Goal: Check status: Check status

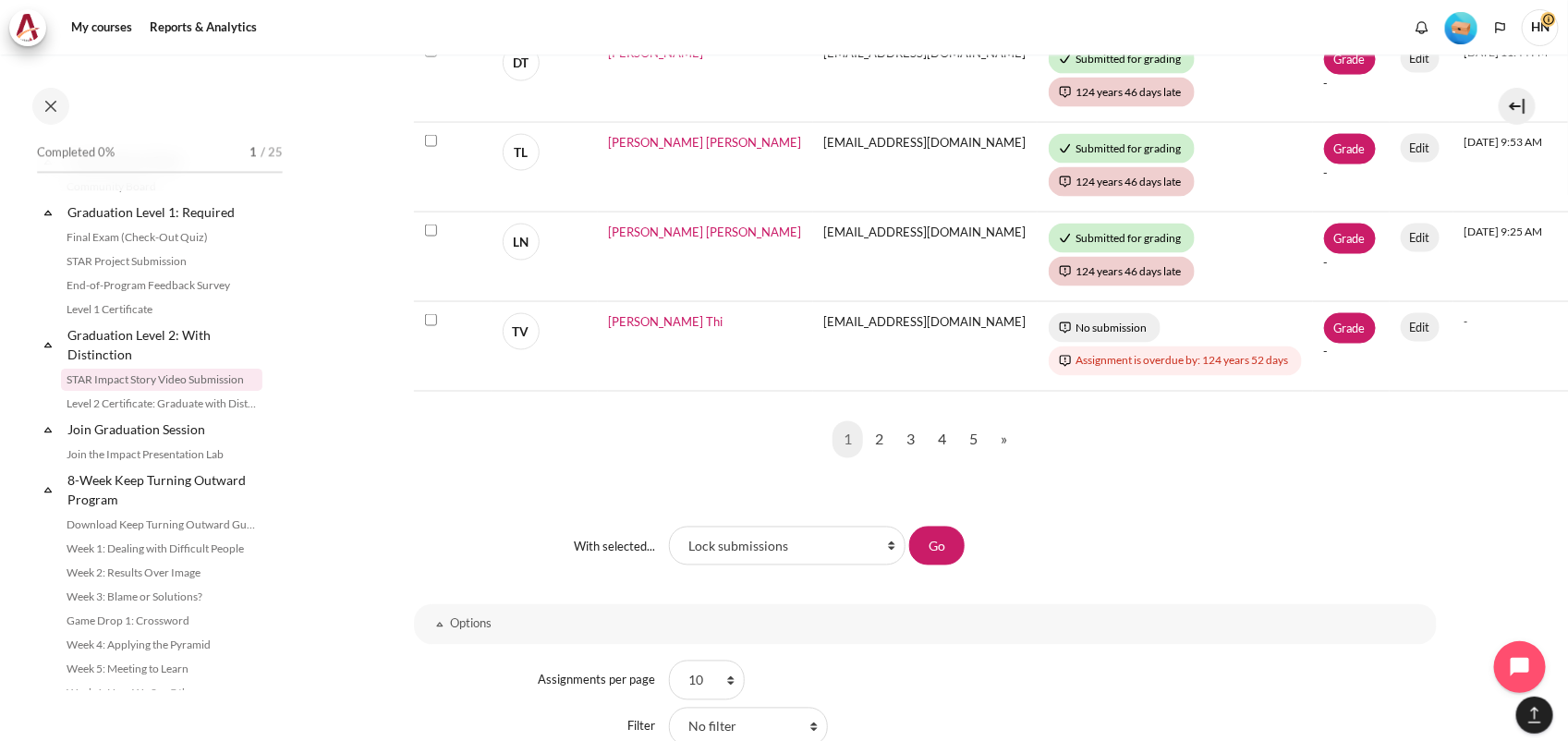
scroll to position [807, 0]
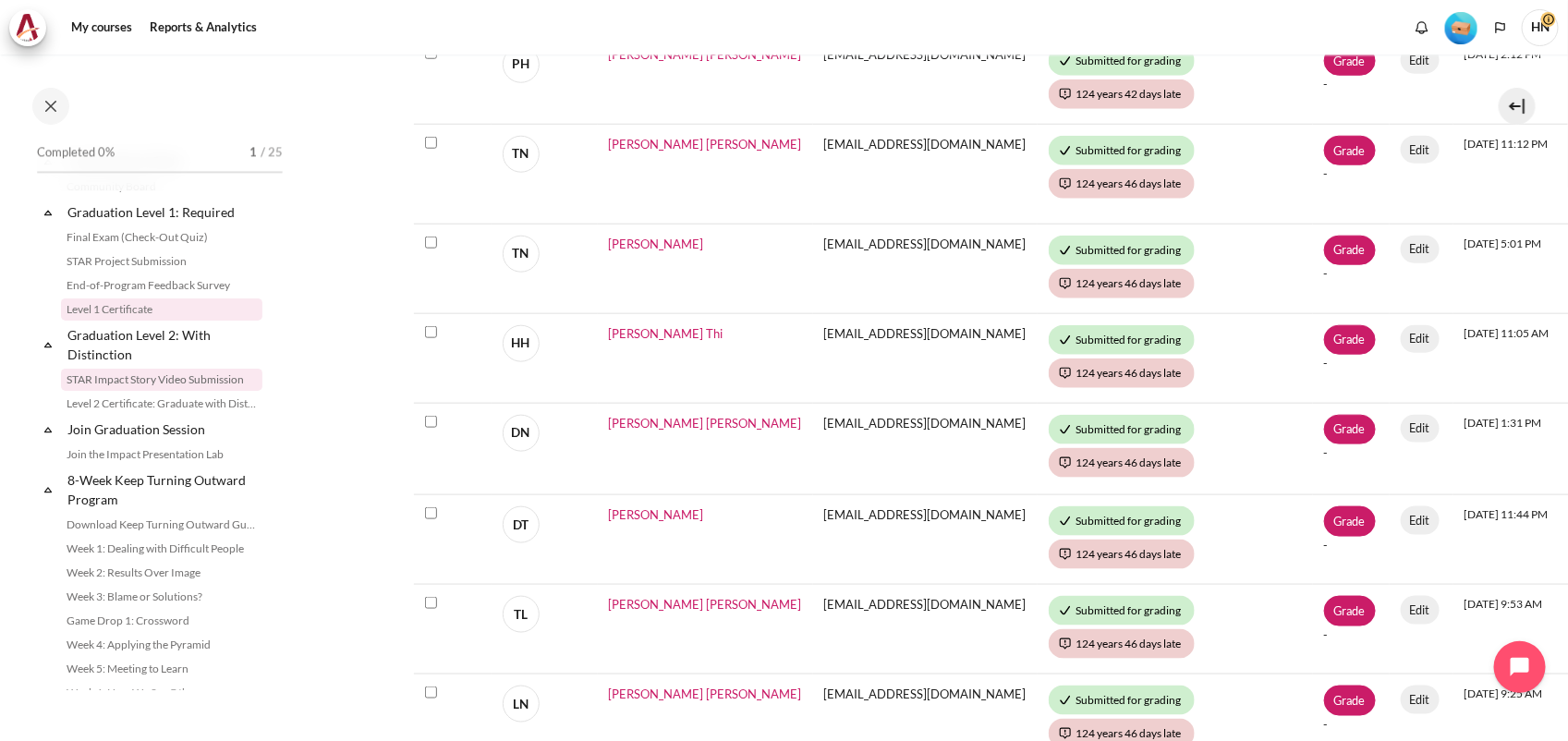
click at [134, 321] on link "Level 1 Certificate" at bounding box center [161, 309] width 201 height 22
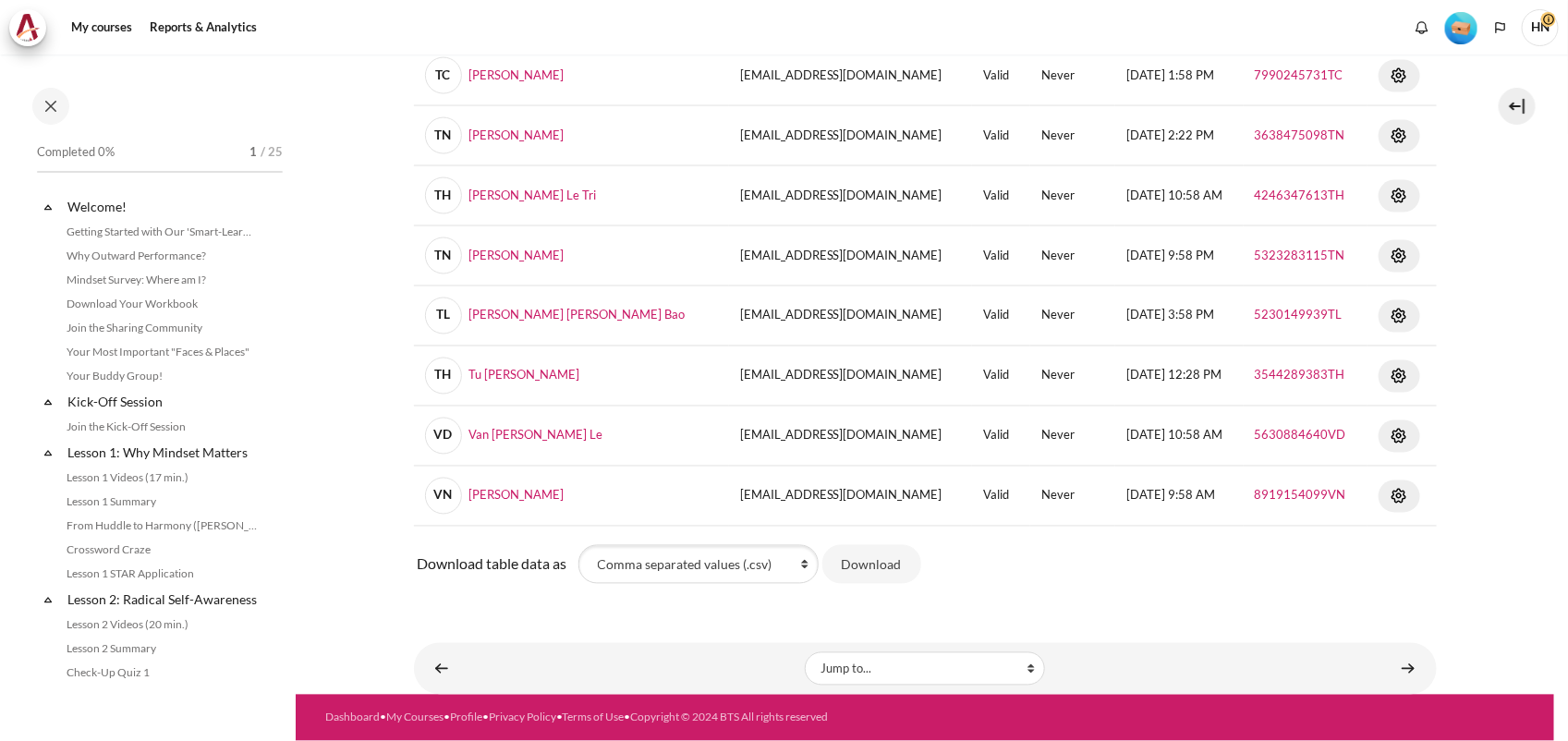
scroll to position [1898, 0]
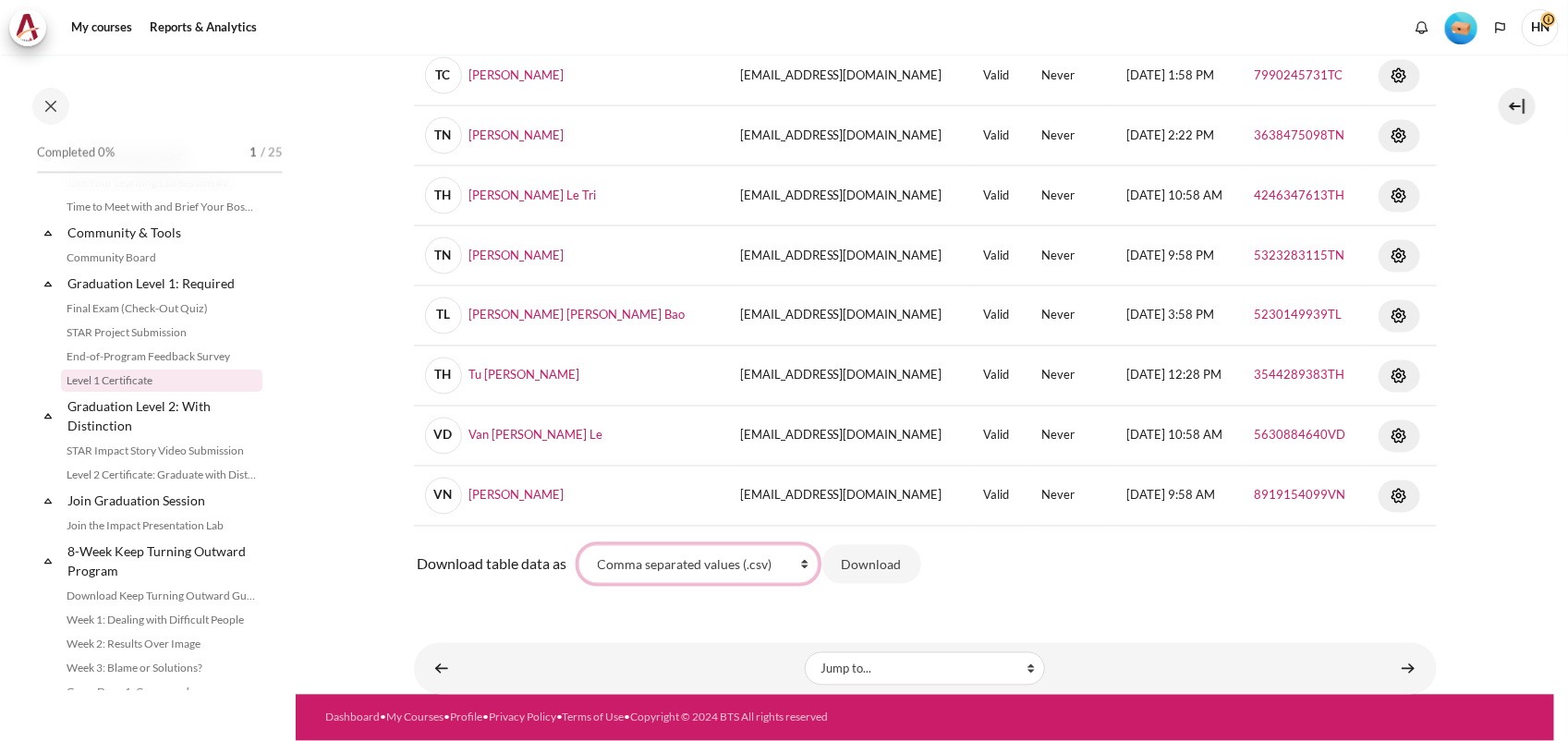
click at [806, 561] on select "Comma separated values (.csv) Microsoft Excel (.xlsx) HTML table Javascript Obj…" at bounding box center [698, 565] width 240 height 39
select select "excel"
click at [578, 546] on select "Comma separated values (.csv) Microsoft Excel (.xlsx) HTML table Javascript Obj…" at bounding box center [698, 565] width 240 height 39
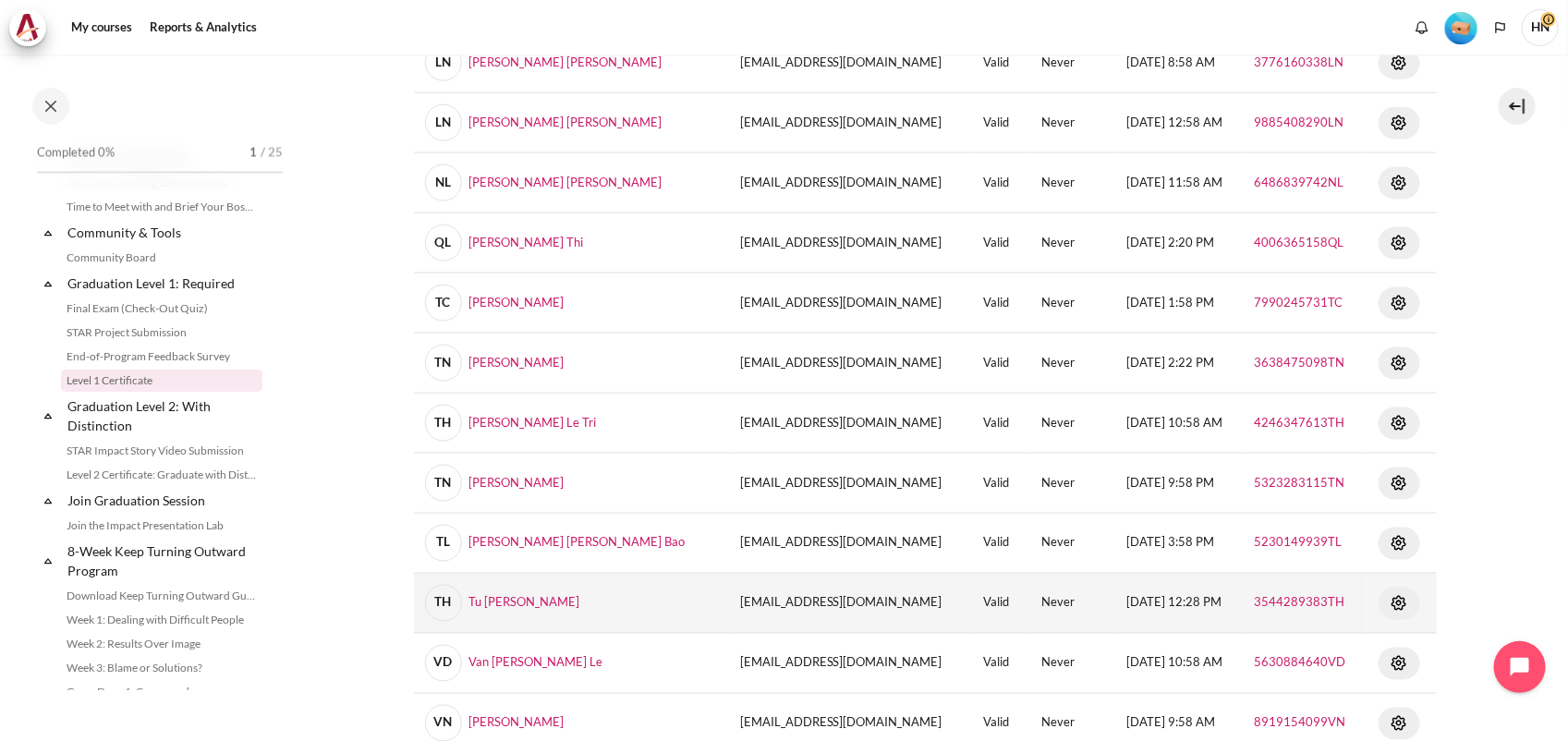
scroll to position [1218, 0]
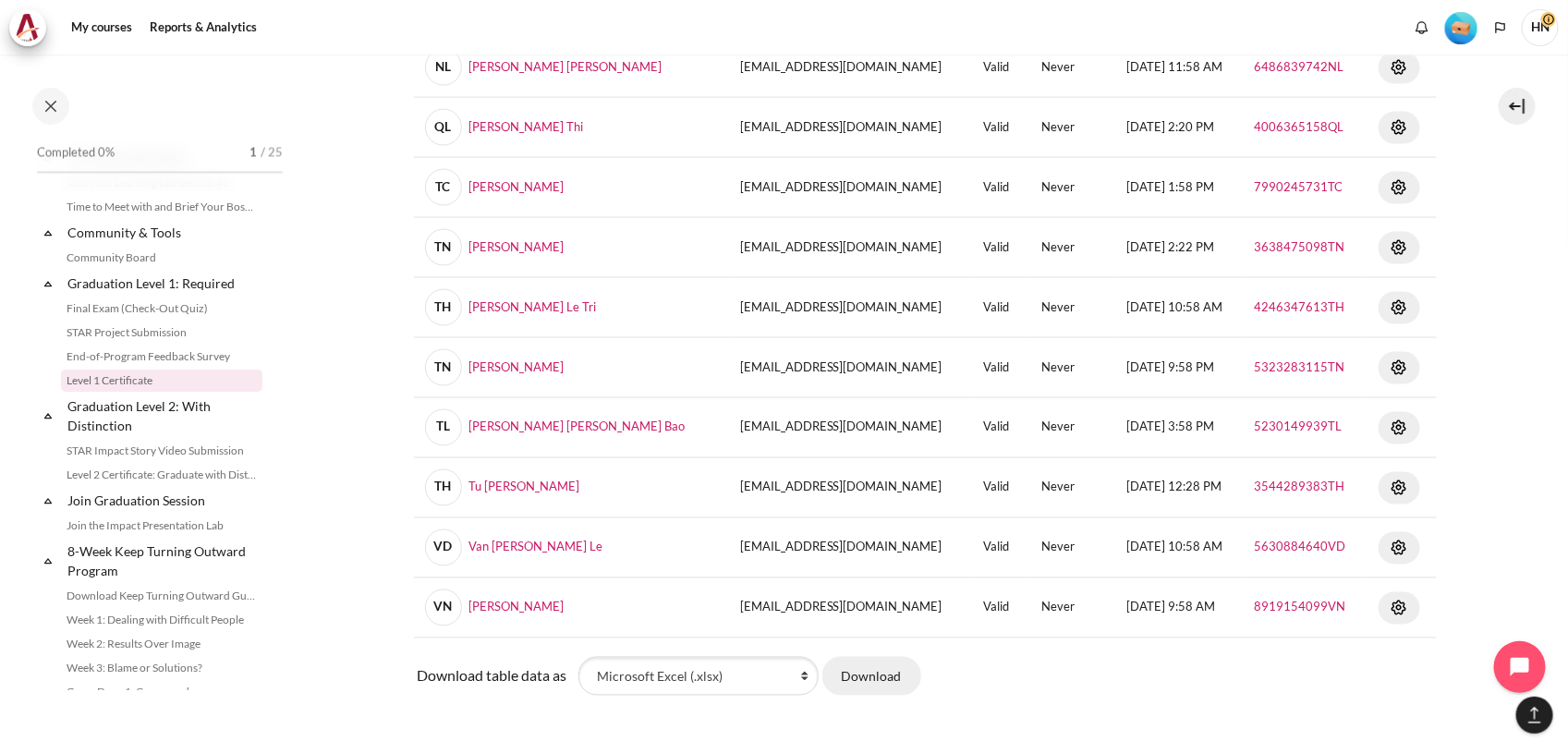
click at [876, 680] on button "Download" at bounding box center [872, 677] width 99 height 39
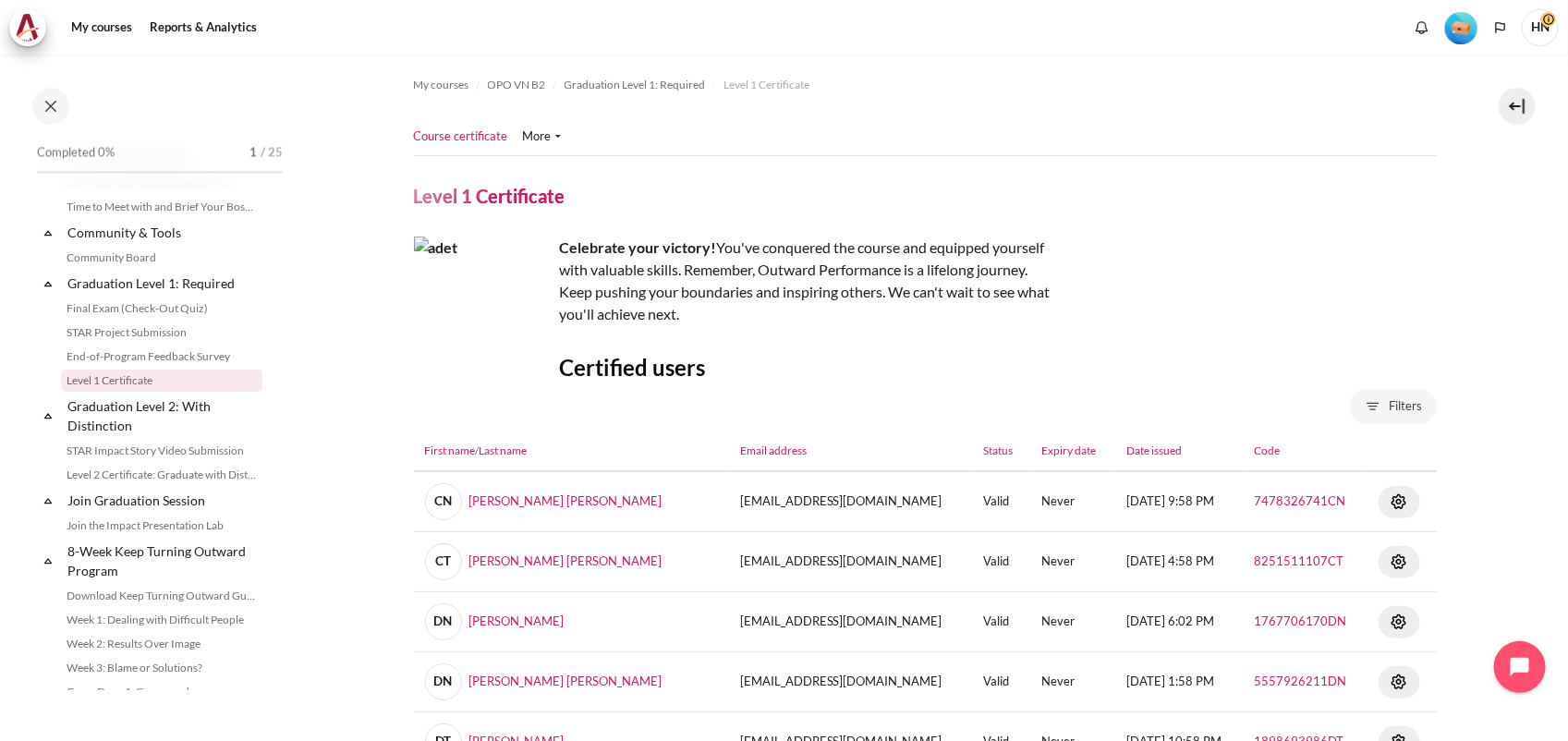
scroll to position [0, 0]
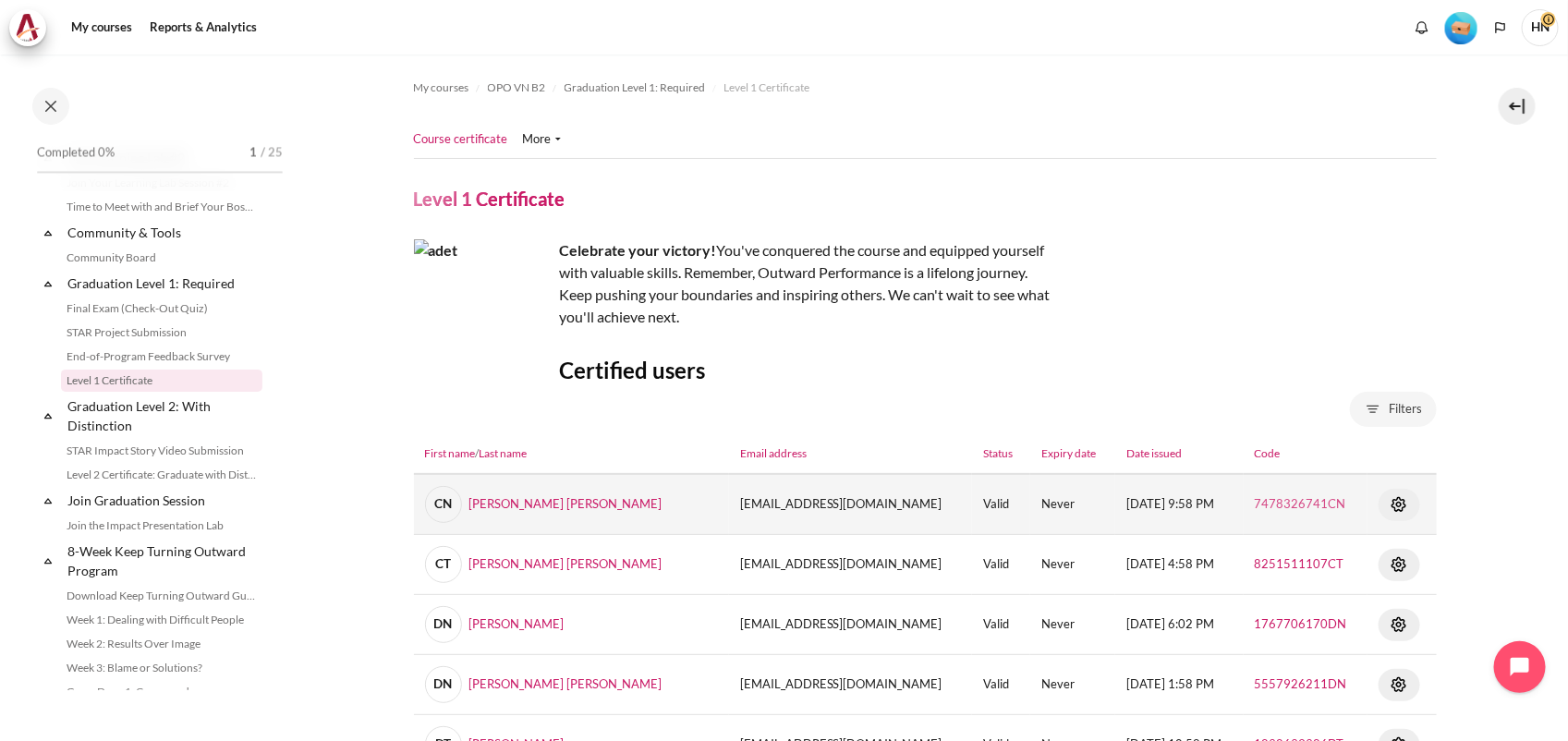
click at [1284, 501] on link "7478326741CN" at bounding box center [1301, 503] width 91 height 15
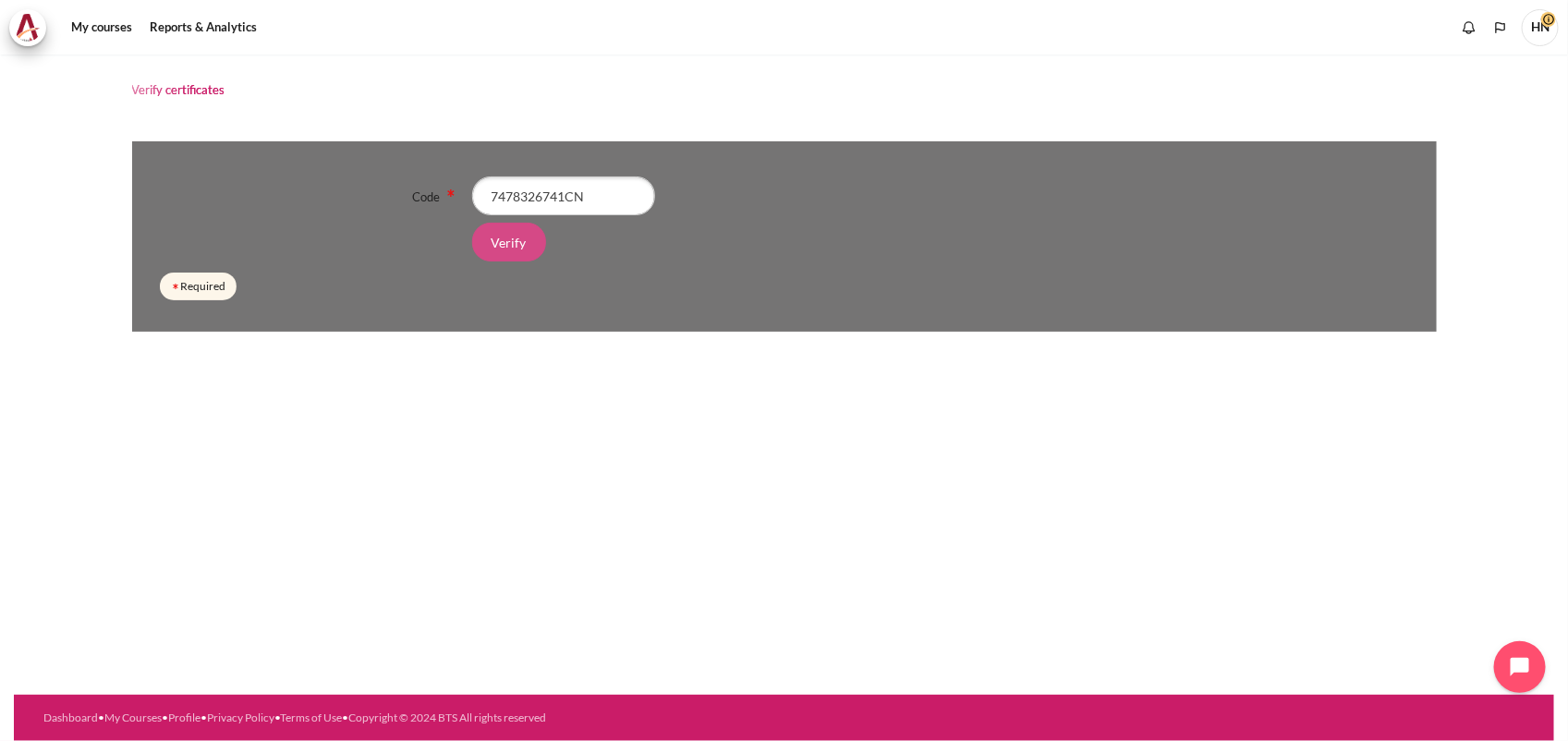
click at [506, 250] on input "Verify" at bounding box center [509, 242] width 74 height 39
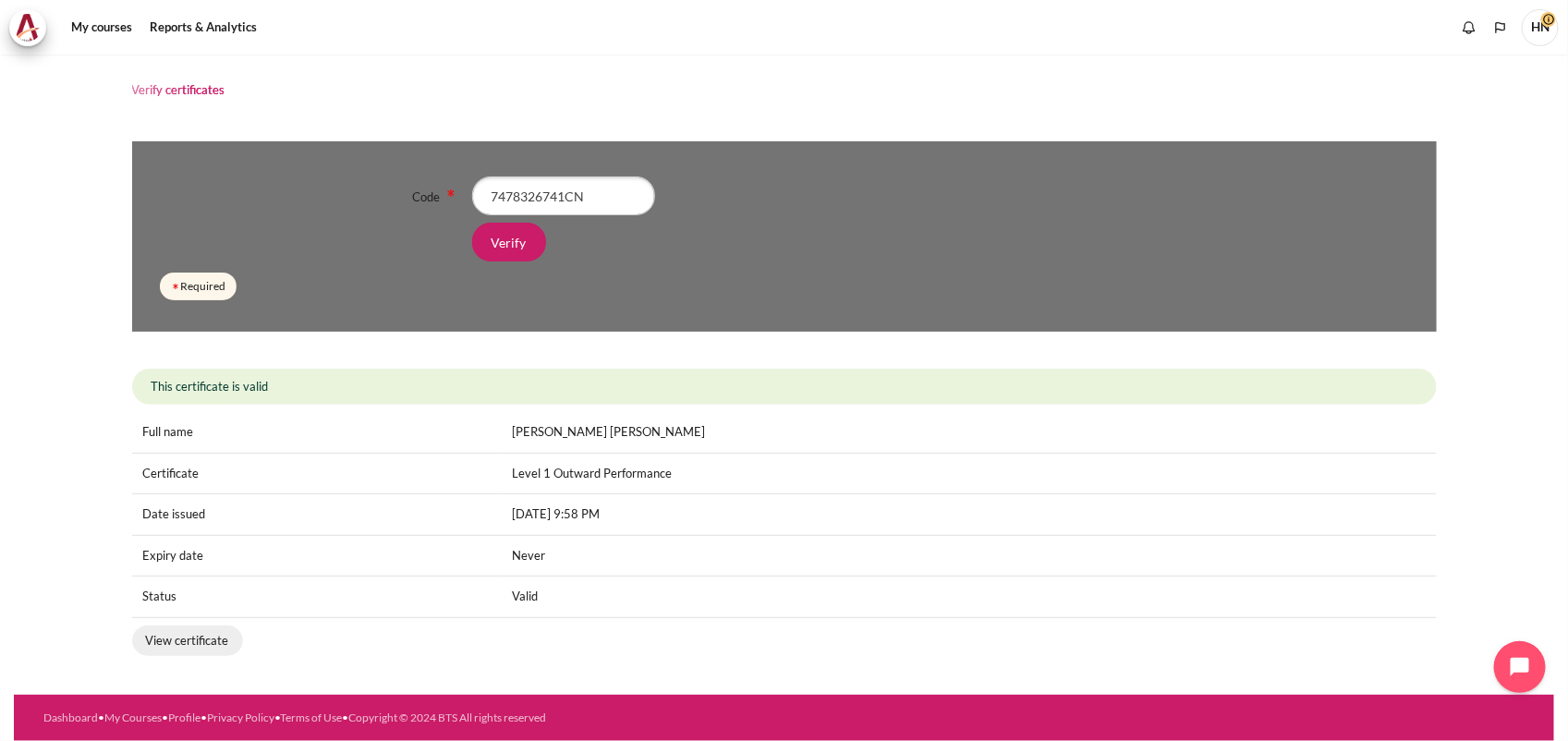
click at [214, 633] on link "View certificate" at bounding box center [188, 642] width 111 height 31
click at [183, 639] on link "View certificate" at bounding box center [188, 642] width 111 height 31
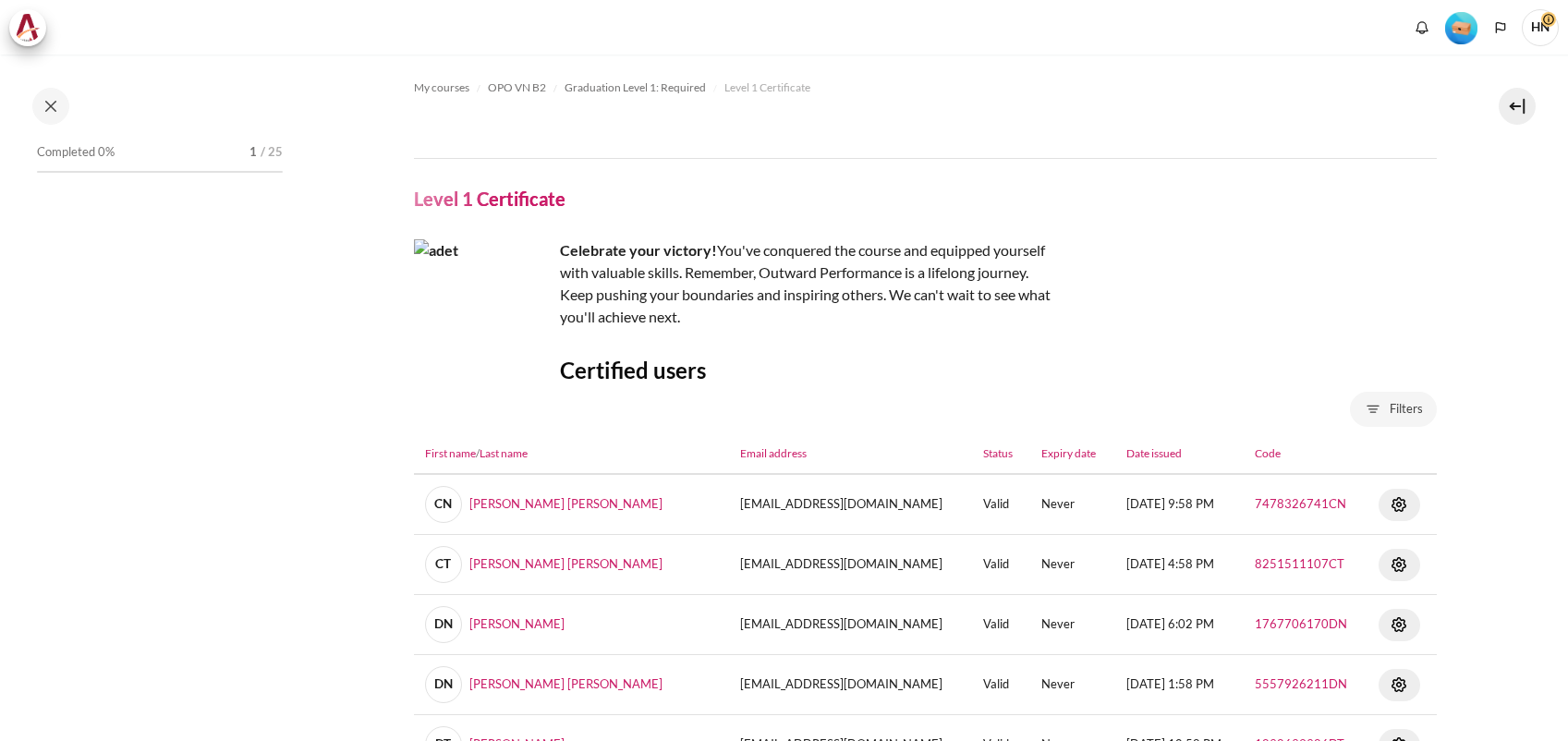
select select "excel"
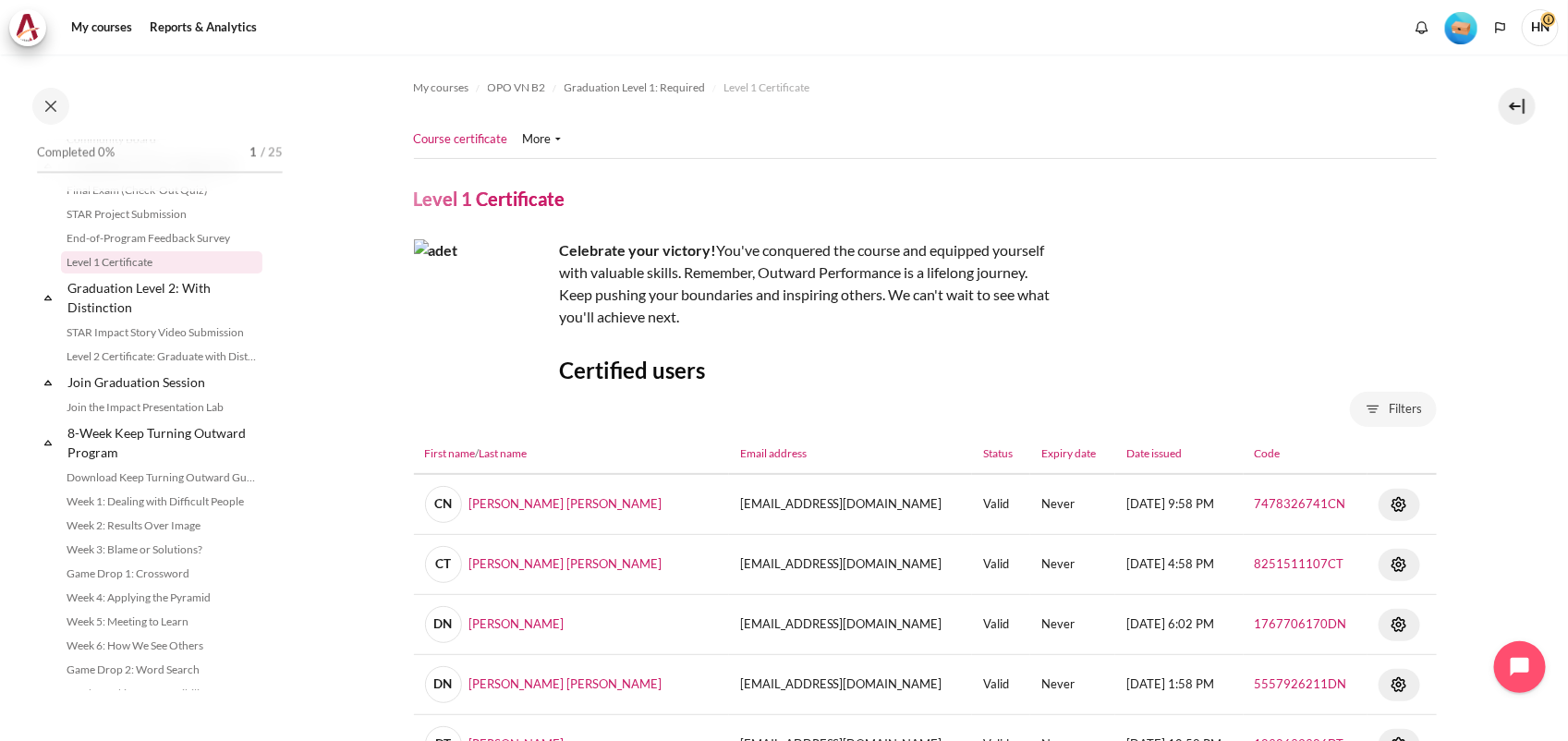
scroll to position [2092, 0]
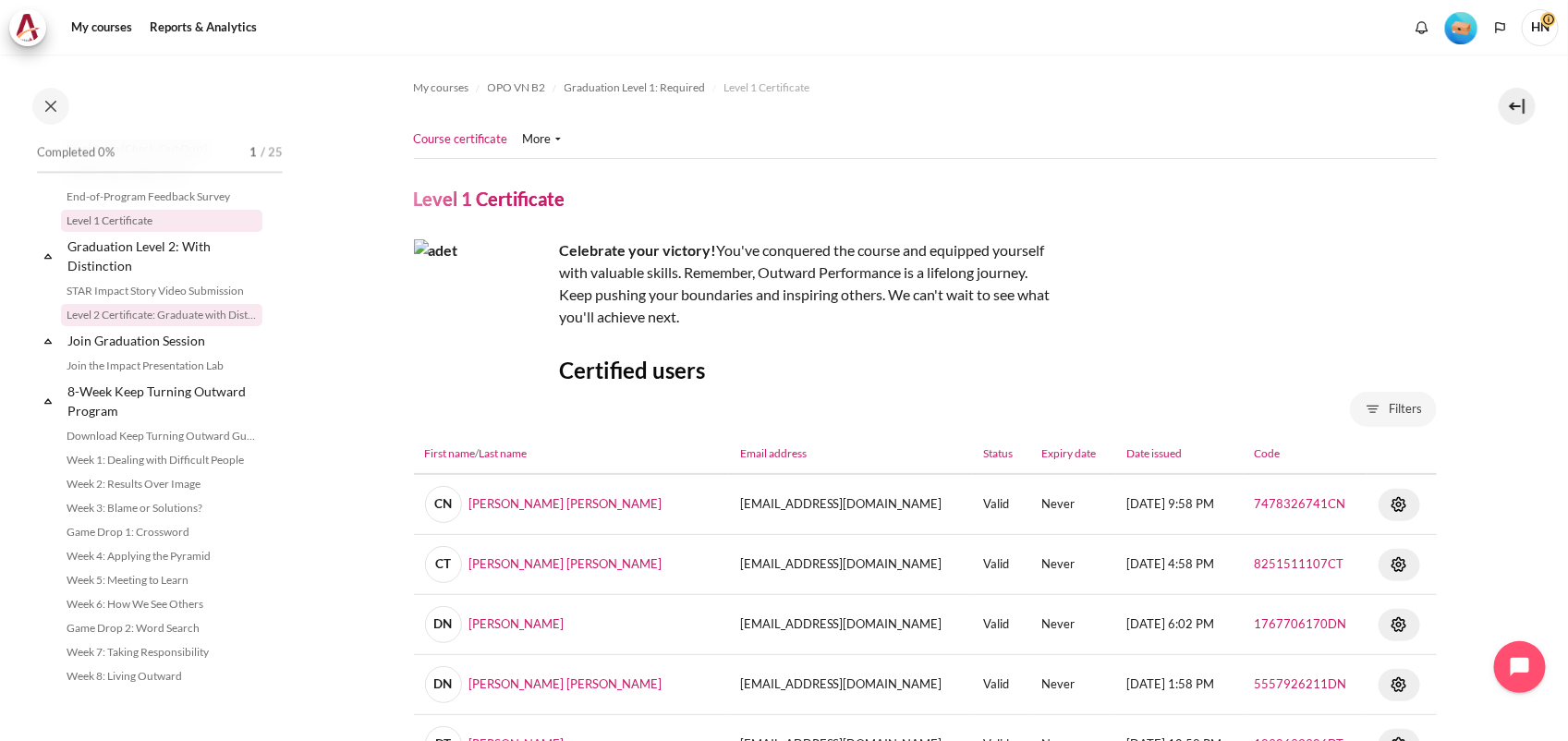
click at [136, 315] on link "Level 2 Certificate: Graduate with Distinction" at bounding box center [161, 315] width 201 height 22
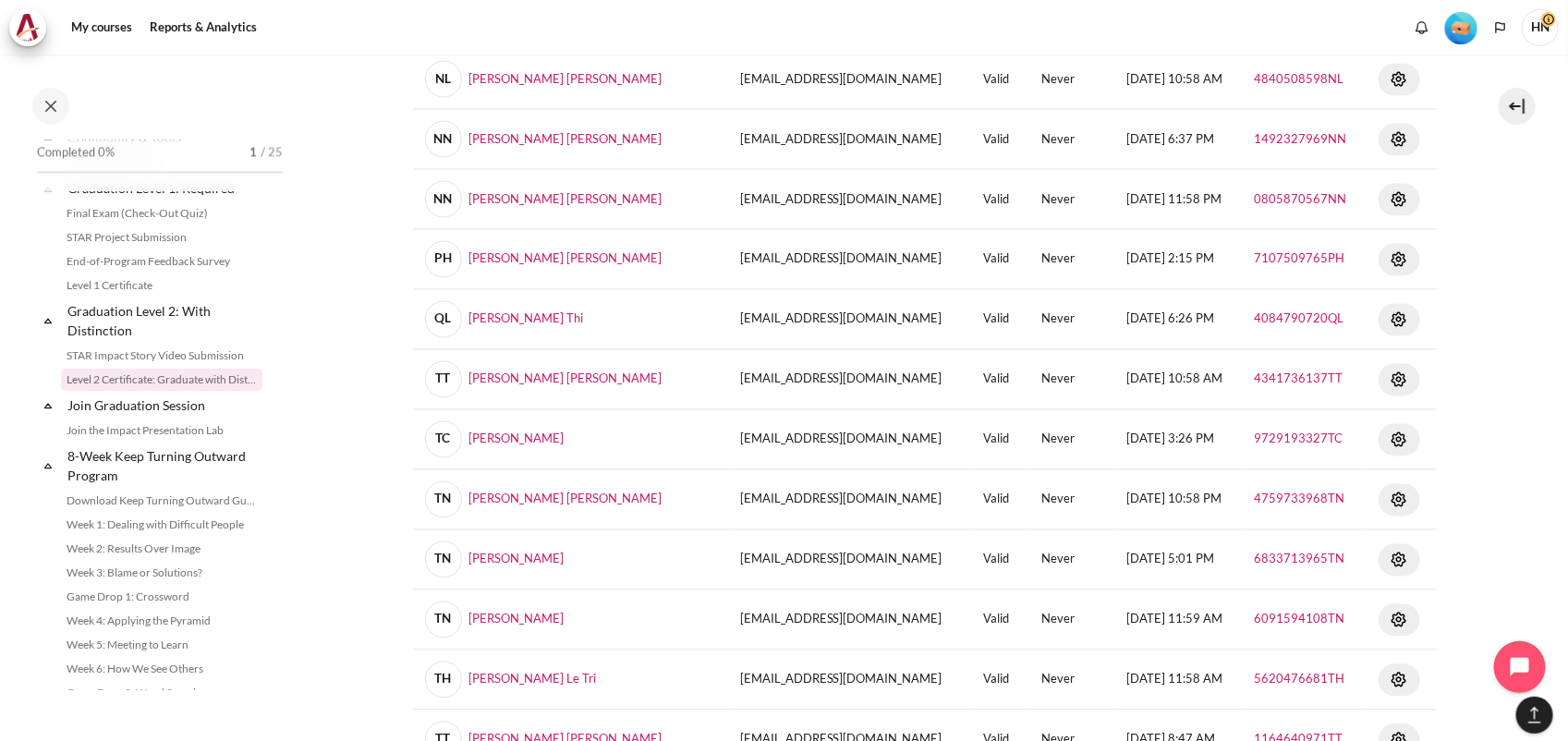
scroll to position [1875, 0]
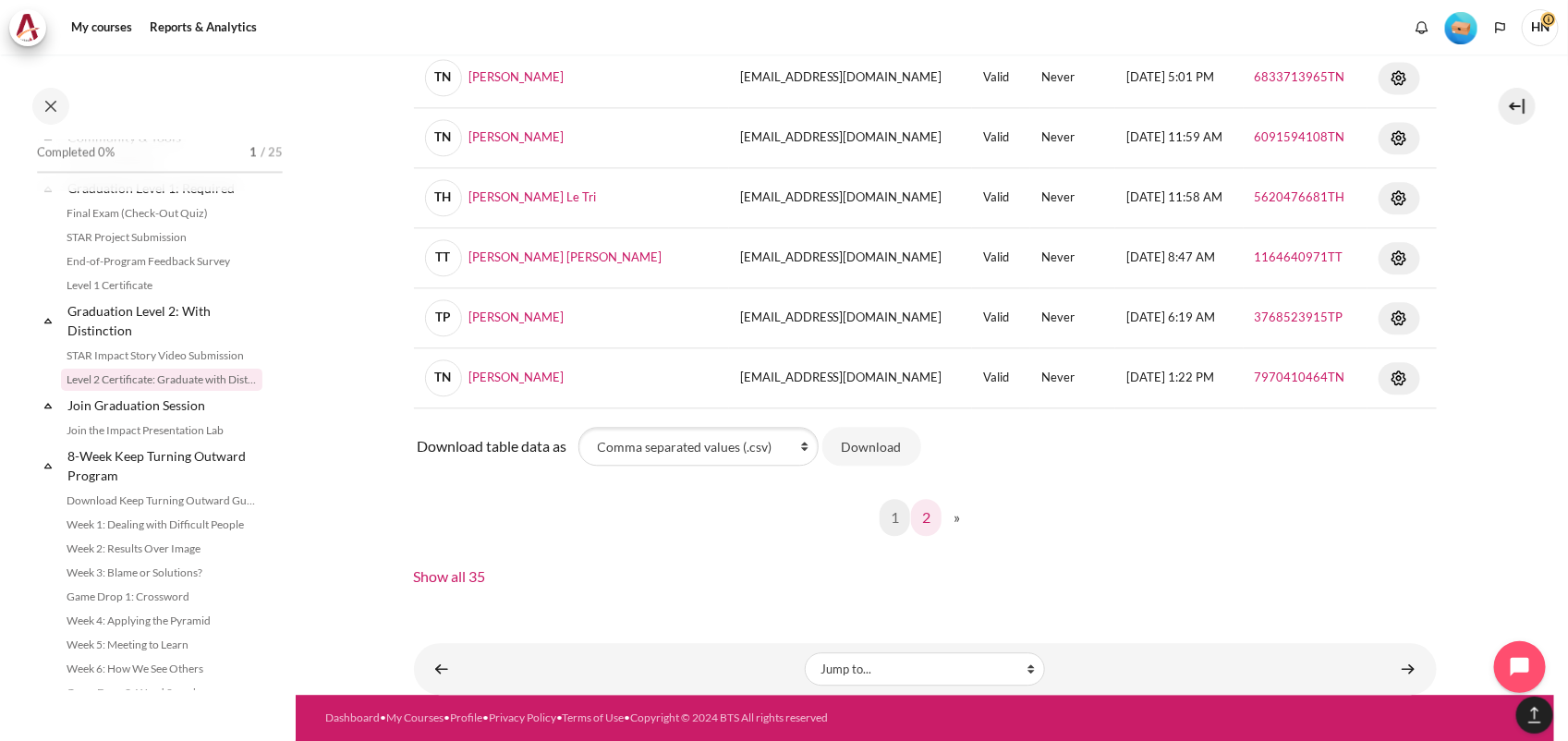
click at [916, 519] on link "2" at bounding box center [925, 517] width 30 height 37
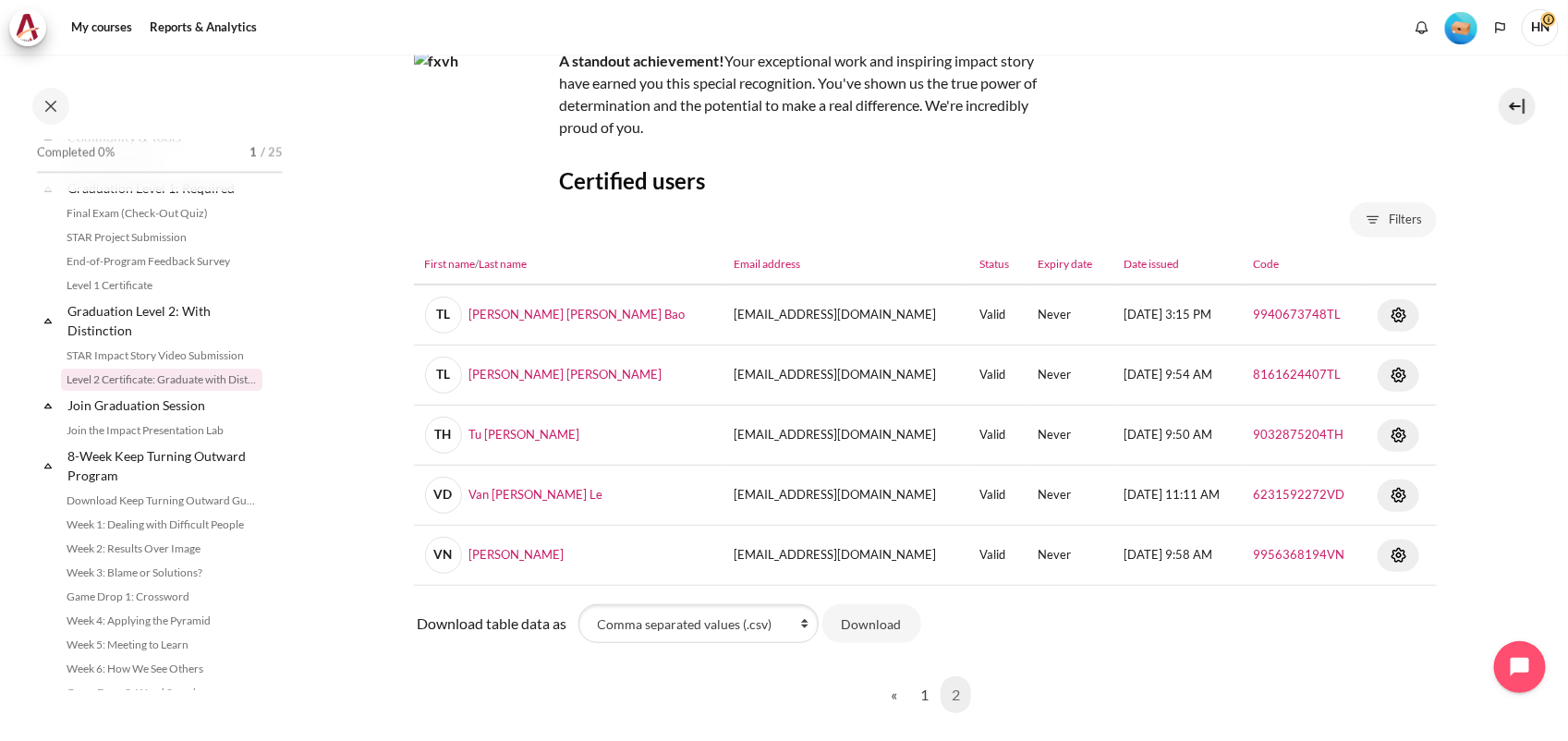
scroll to position [367, 0]
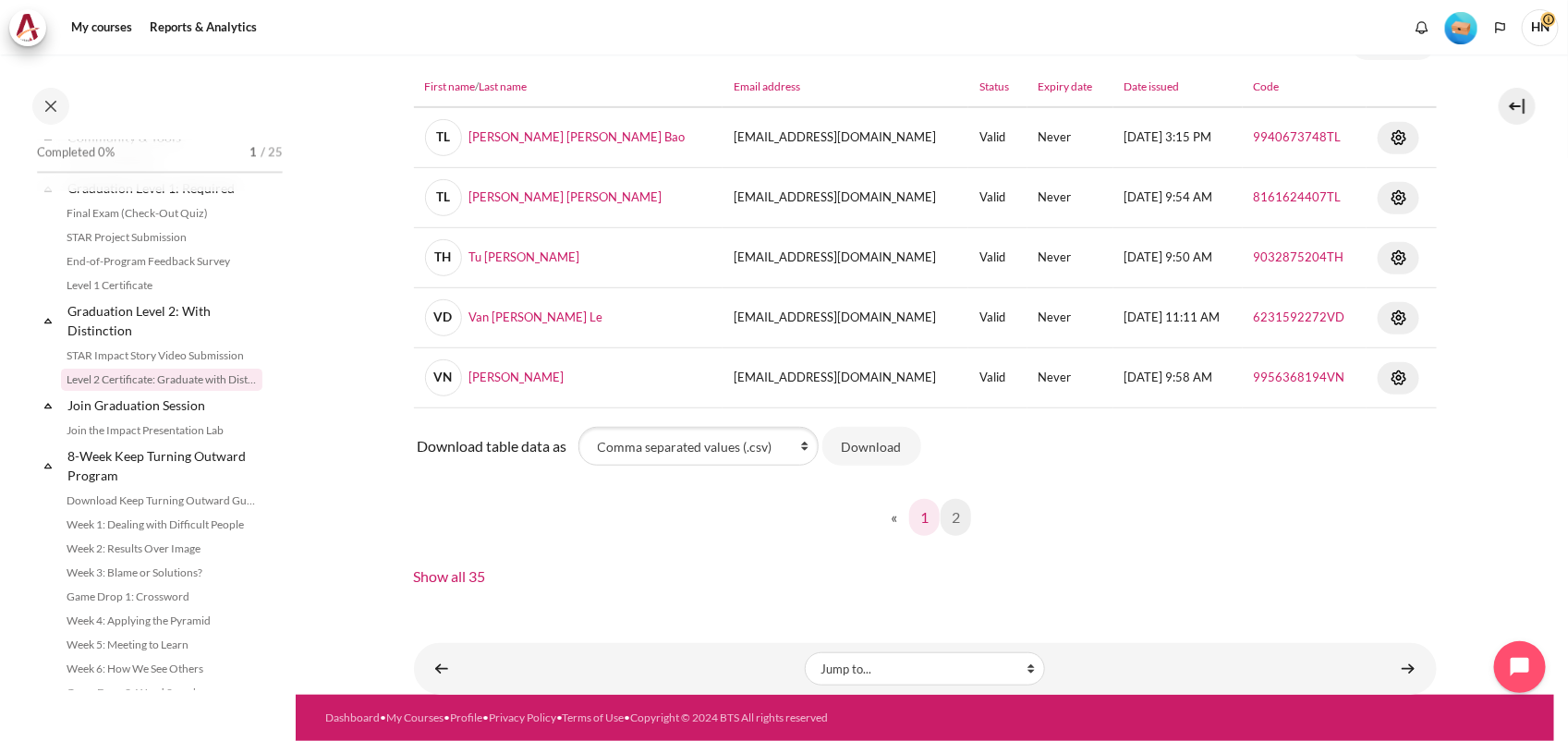
click at [913, 518] on link "1" at bounding box center [923, 517] width 30 height 37
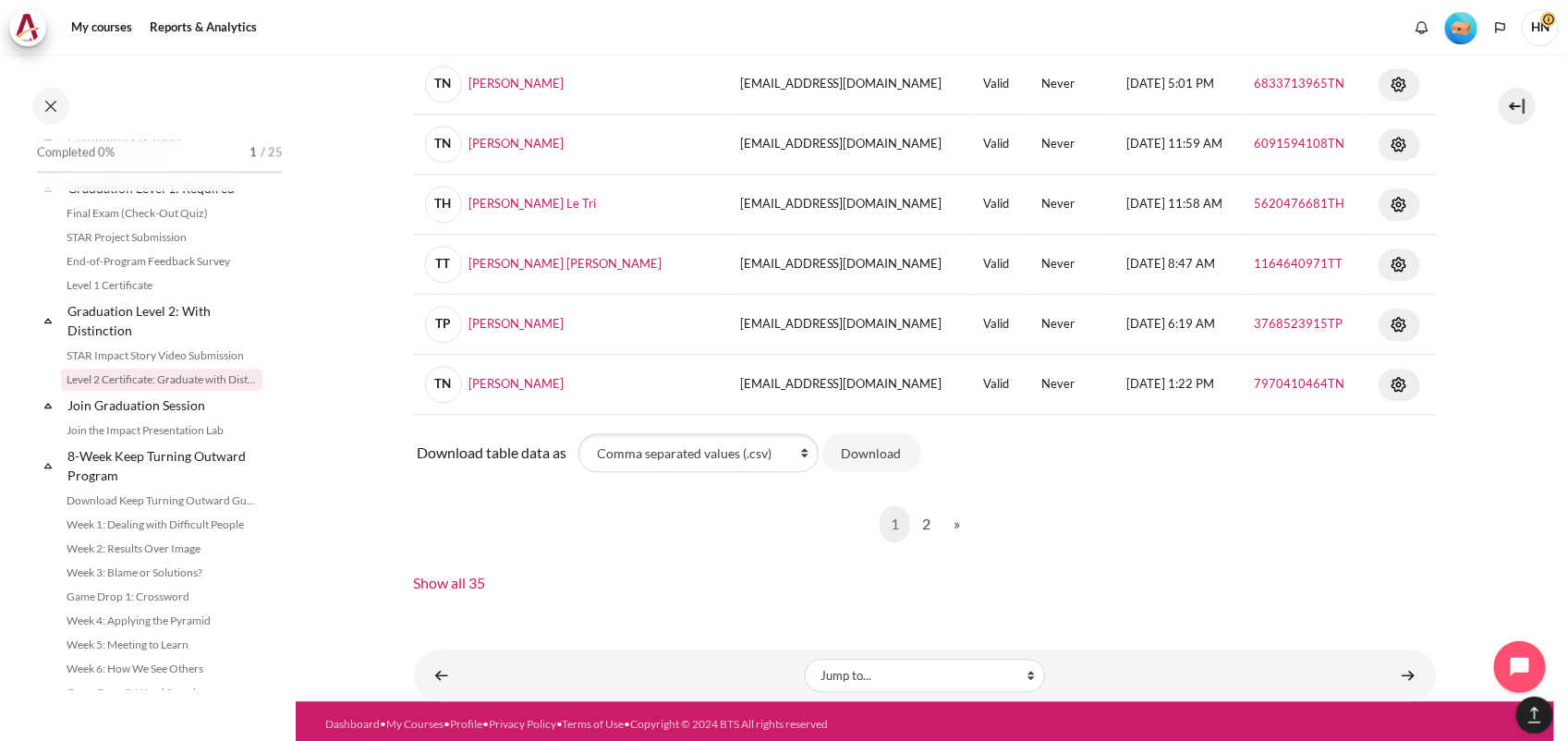
scroll to position [1875, 0]
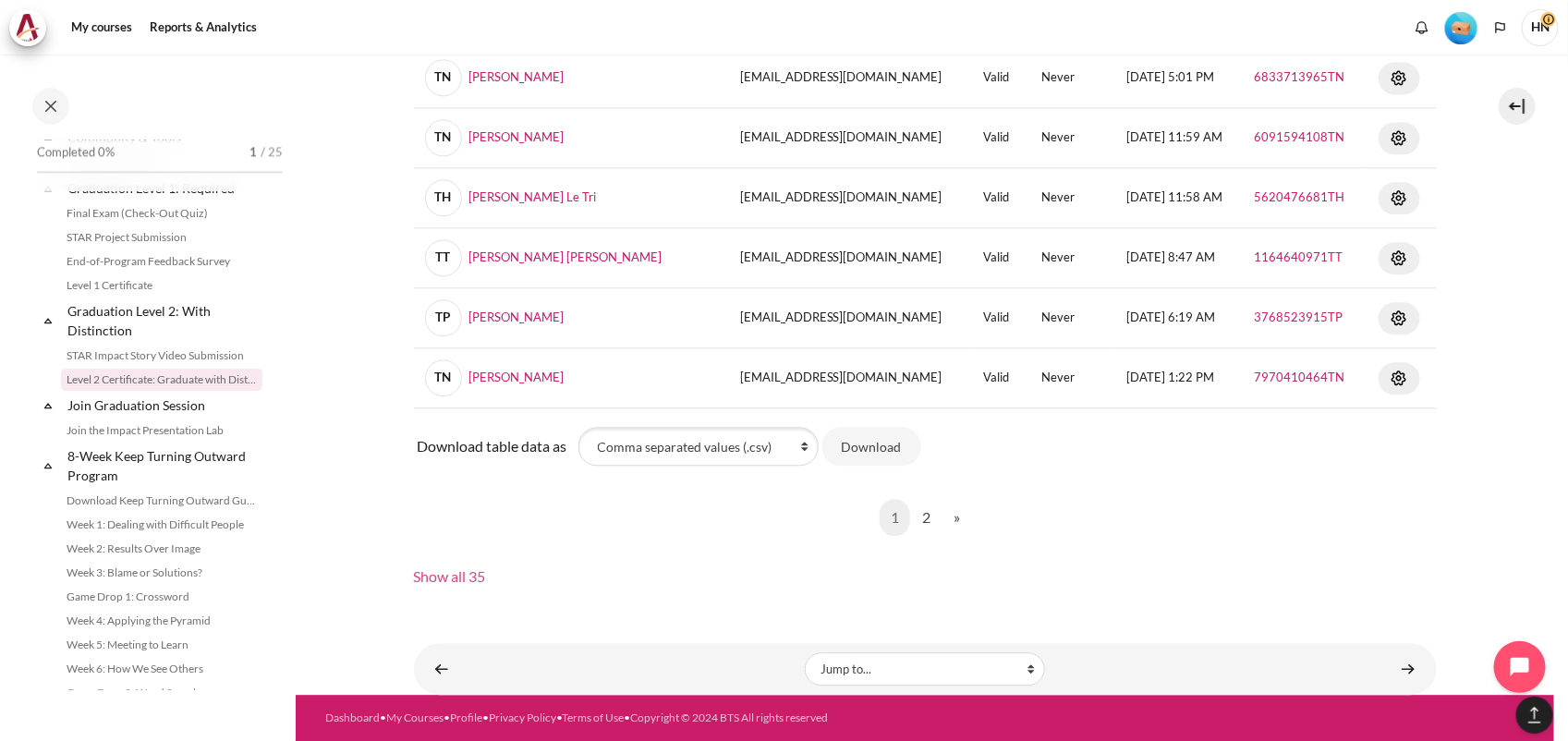
click at [446, 578] on link "Show all 35" at bounding box center [450, 577] width 72 height 18
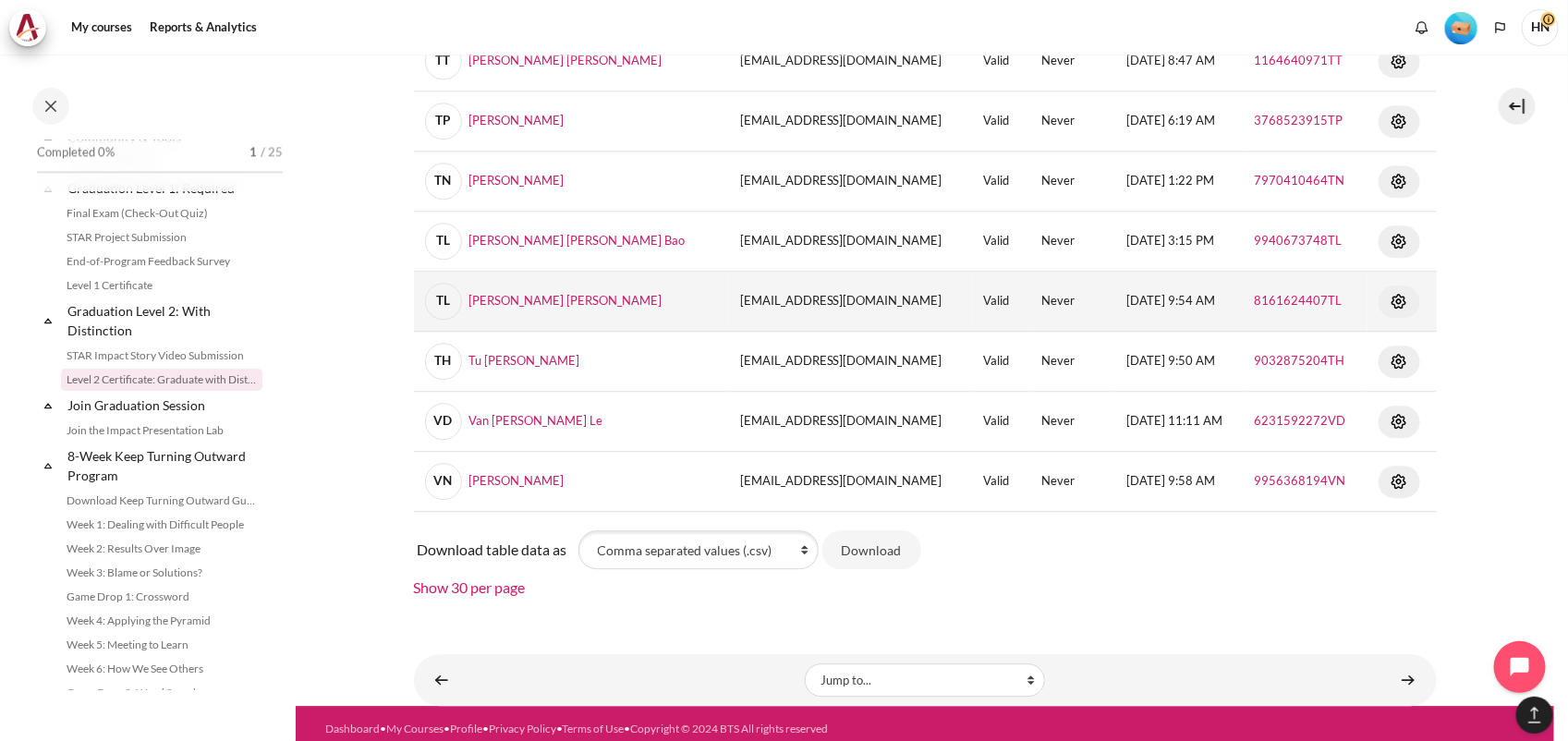
scroll to position [2085, 0]
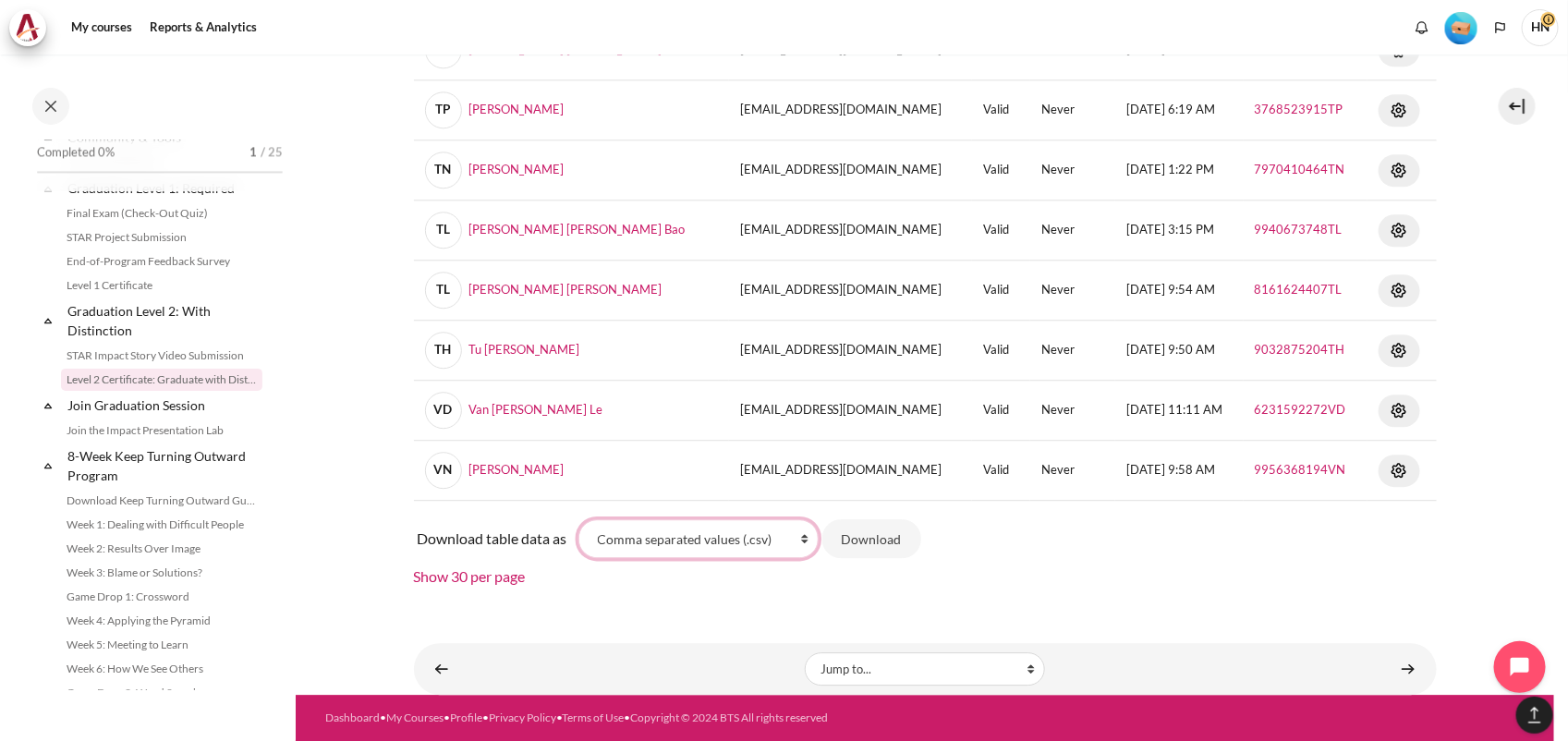
click at [811, 538] on select "Comma separated values (.csv) Microsoft Excel (.xlsx) HTML table Javascript Obj…" at bounding box center [698, 539] width 240 height 39
select select "excel"
click at [578, 519] on select "Comma separated values (.csv) Microsoft Excel (.xlsx) HTML table Javascript Obj…" at bounding box center [698, 539] width 240 height 39
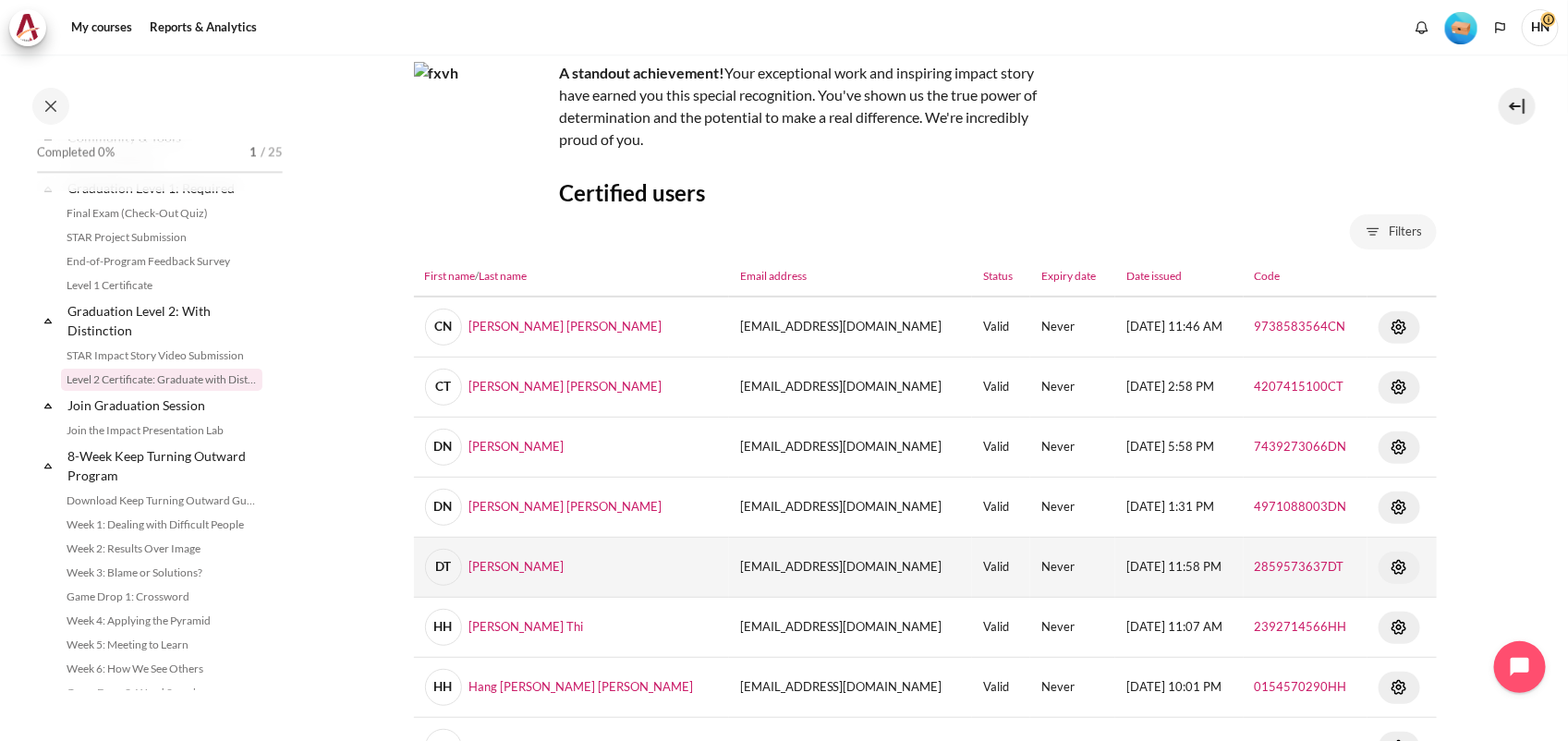
scroll to position [346, 0]
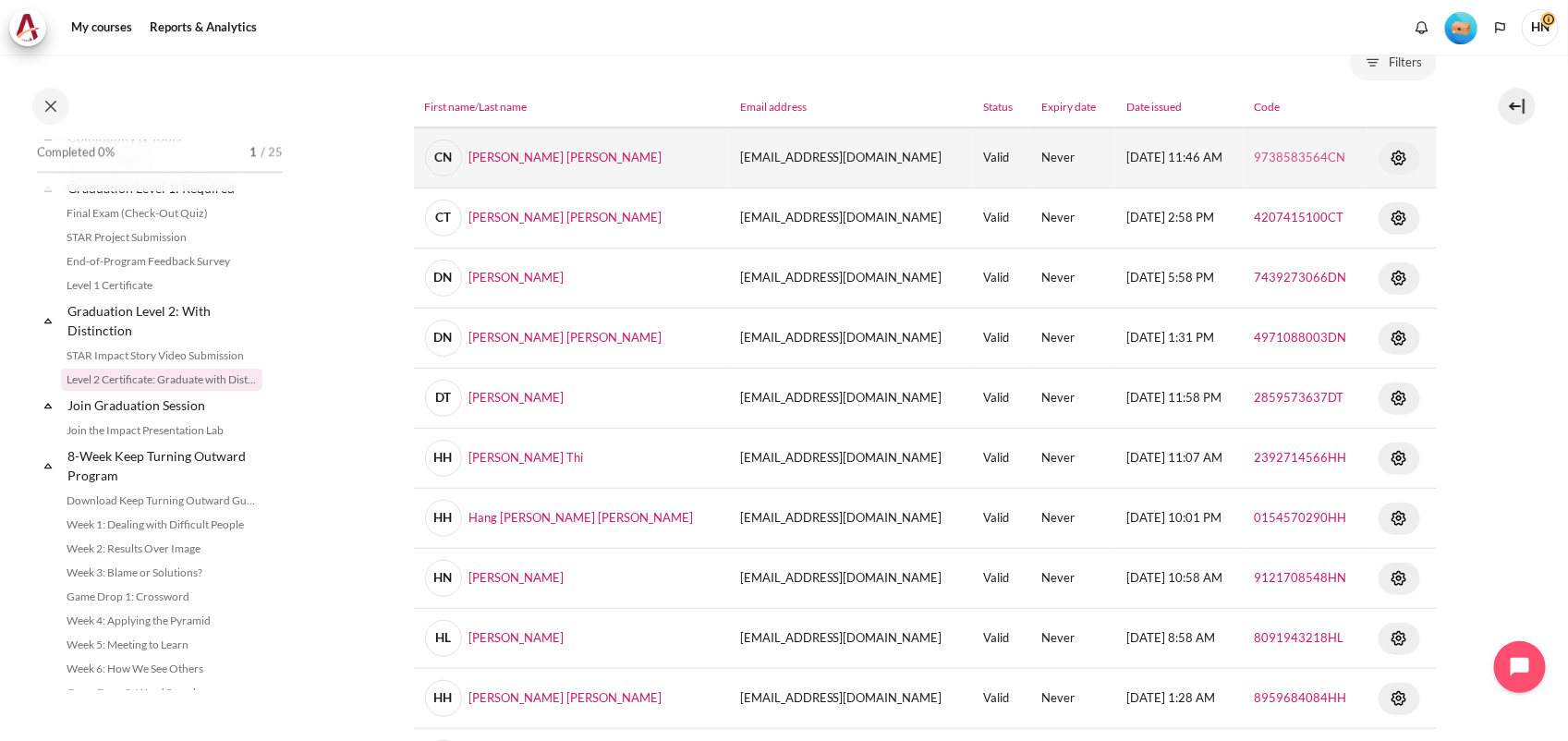
click at [1286, 154] on link "9738583564CN" at bounding box center [1301, 157] width 91 height 15
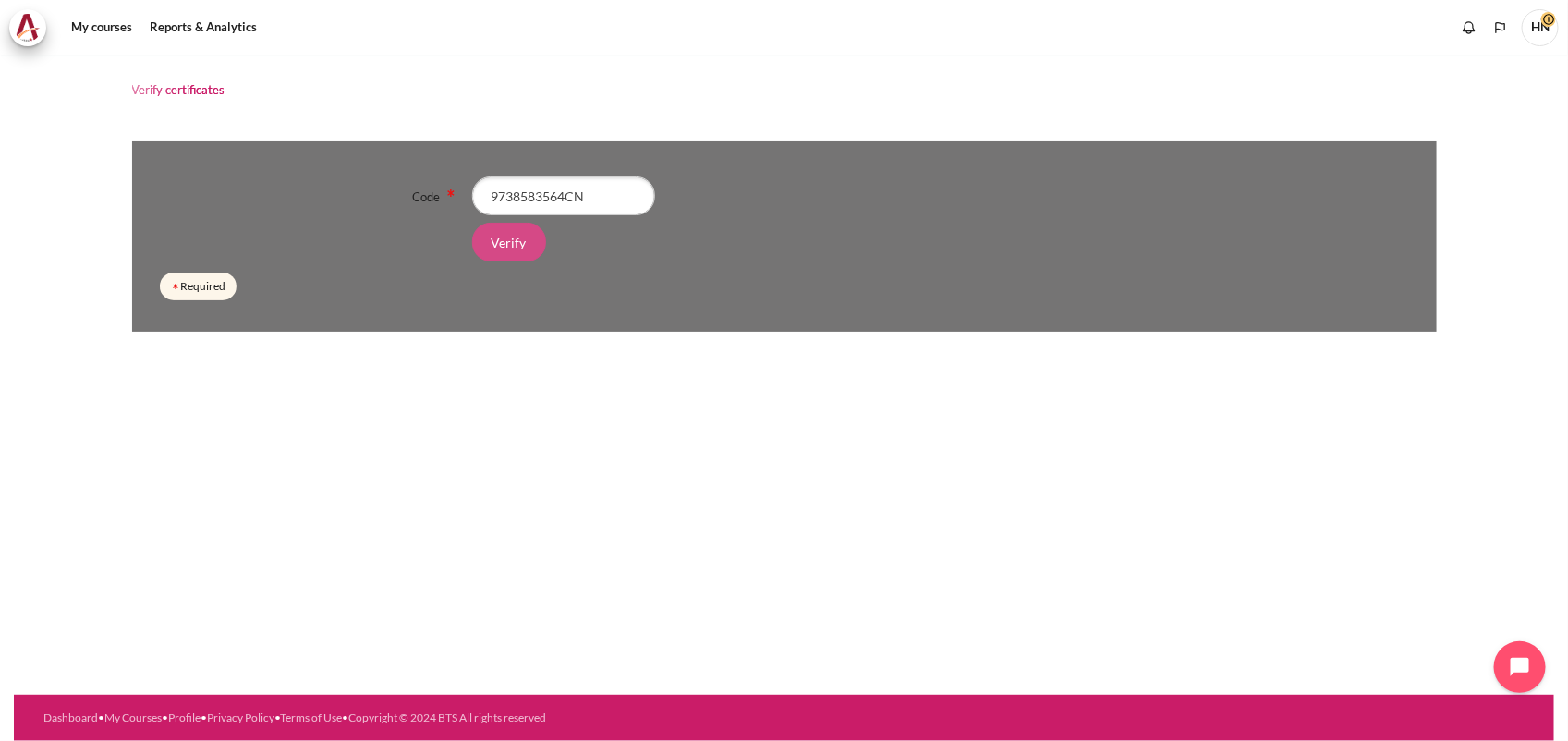
click at [497, 255] on input "Verify" at bounding box center [509, 242] width 74 height 39
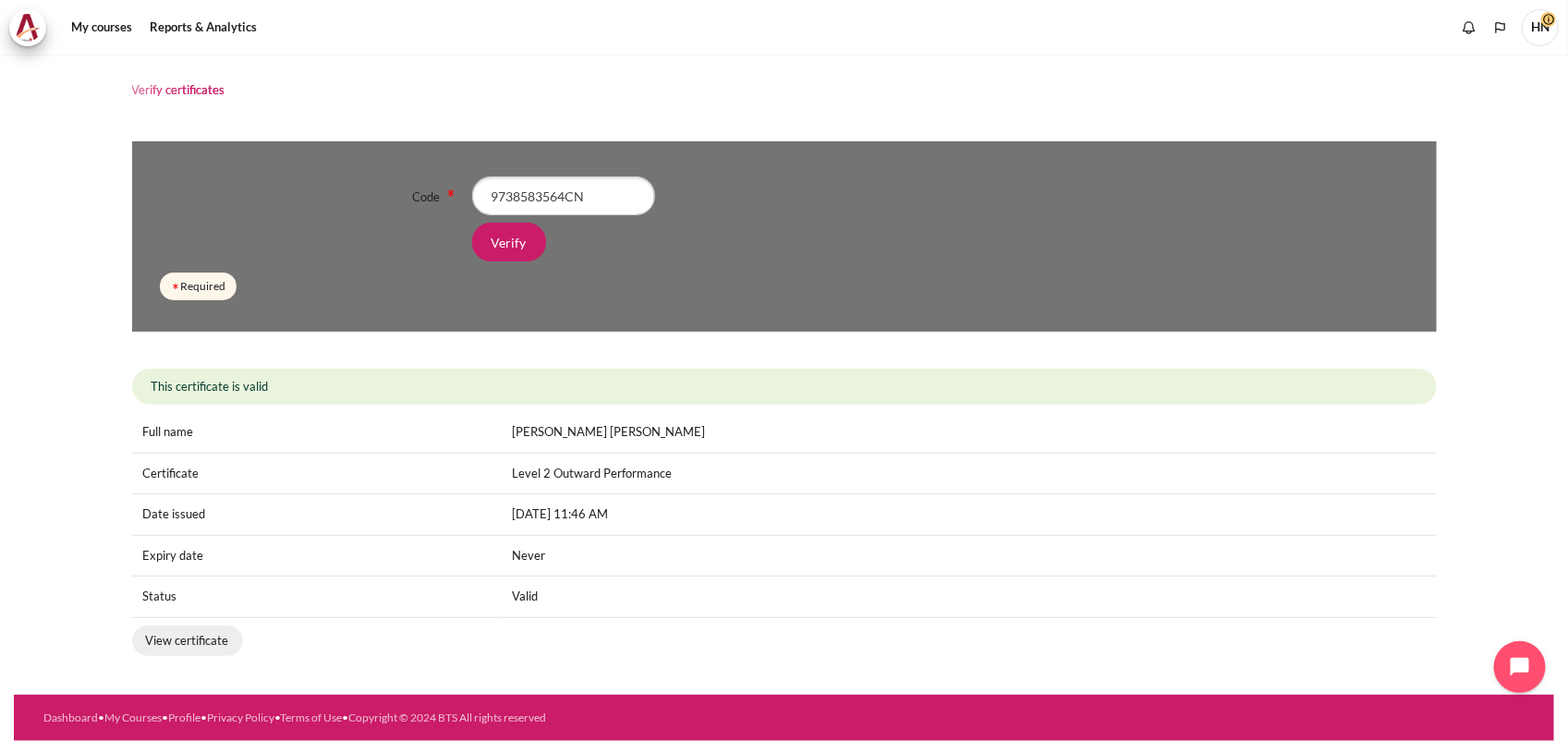
click at [199, 643] on link "View certificate" at bounding box center [188, 642] width 111 height 31
